Goal: Obtain resource: Download file/media

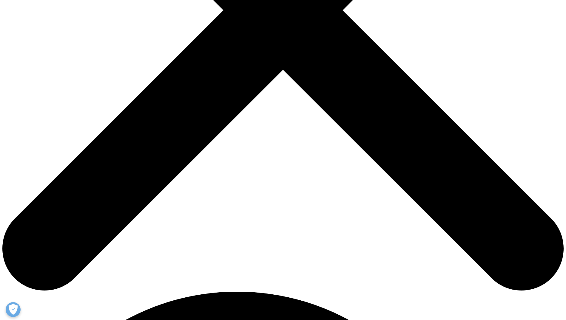
scroll to position [328, 0]
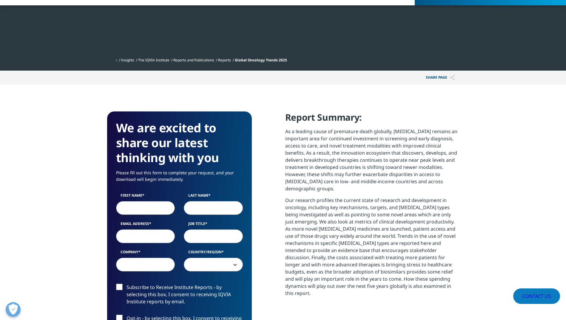
click at [152, 210] on input "First Name" at bounding box center [145, 208] width 59 height 14
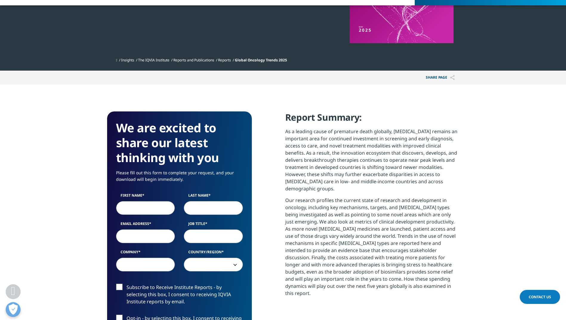
click at [152, 210] on input "First Name" at bounding box center [145, 208] width 59 height 14
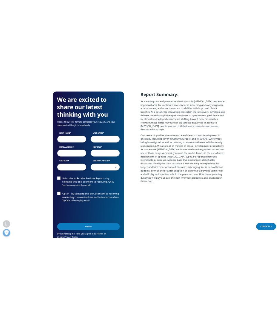
scroll to position [149, 0]
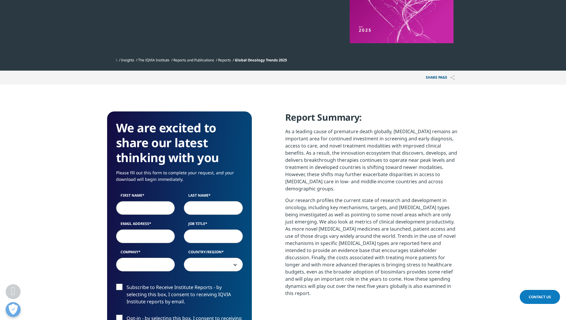
type input "Ф"
type input "August"
click at [208, 202] on input "Last Name" at bounding box center [213, 208] width 59 height 14
type input "Diel"
click at [130, 237] on input "Email Address" at bounding box center [145, 237] width 59 height 14
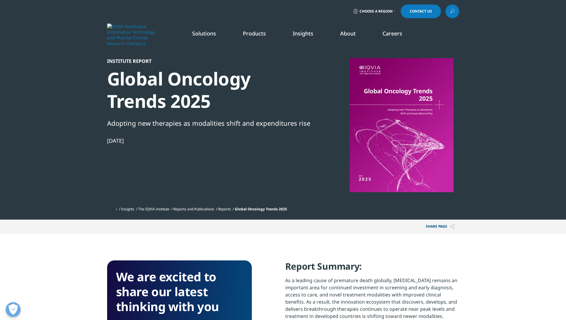
scroll to position [329, 352]
